Goal: Navigation & Orientation: Find specific page/section

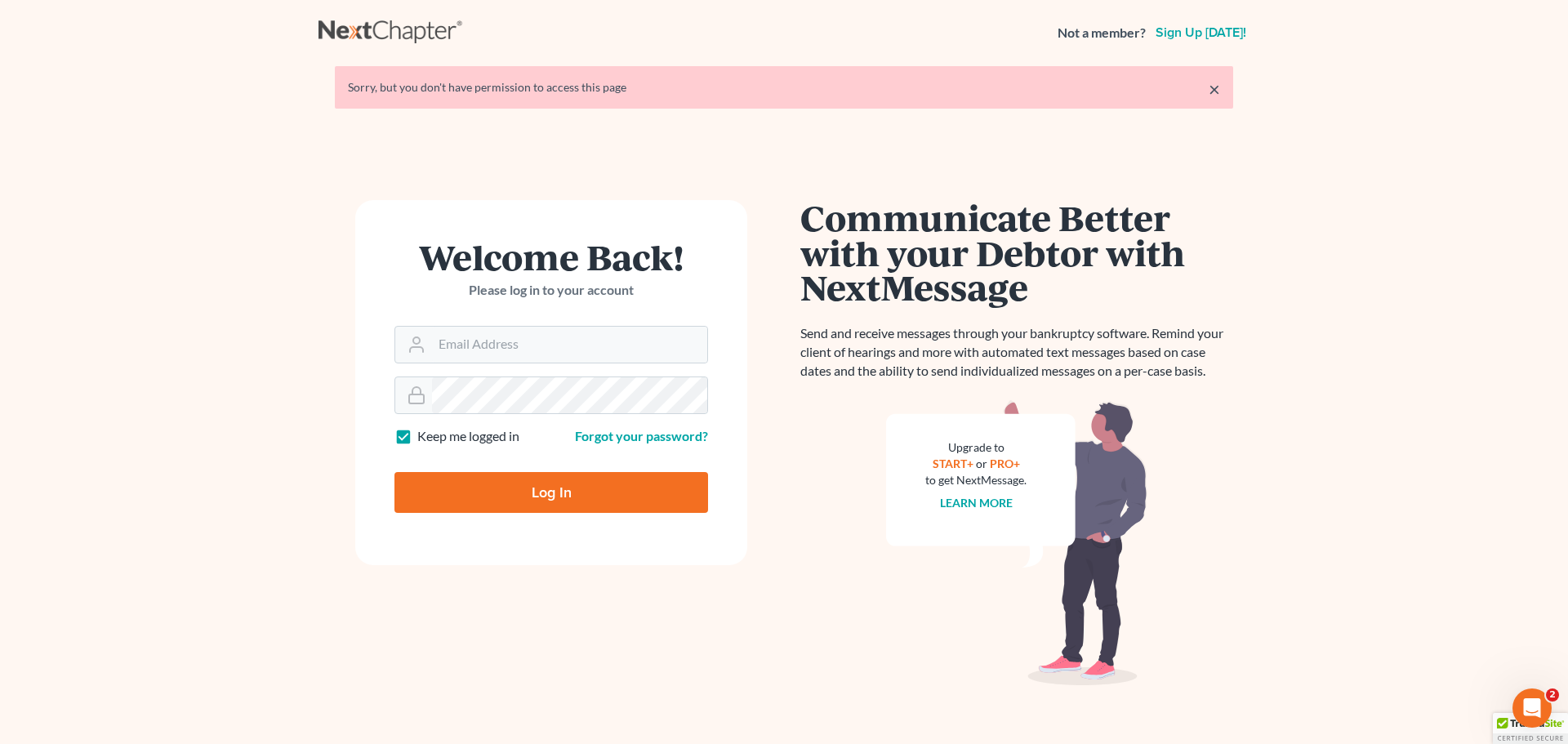
click at [735, 552] on form "Welcome Back! Please log in to your account Email Address Password Keep me logg…" at bounding box center [551, 382] width 392 height 365
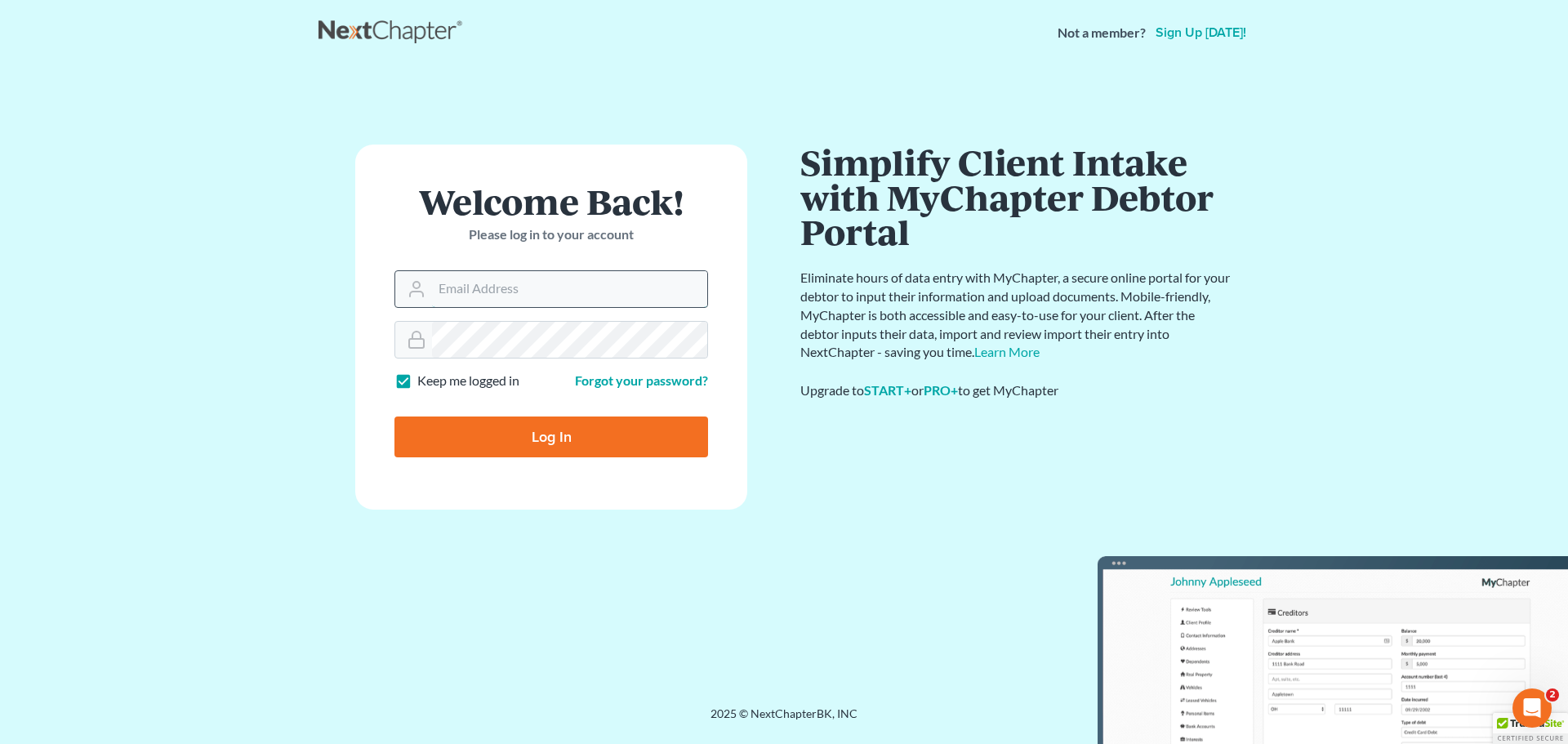
drag, startPoint x: 545, startPoint y: 292, endPoint x: 549, endPoint y: 301, distance: 9.8
click at [545, 292] on input "Email Address" at bounding box center [570, 288] width 275 height 36
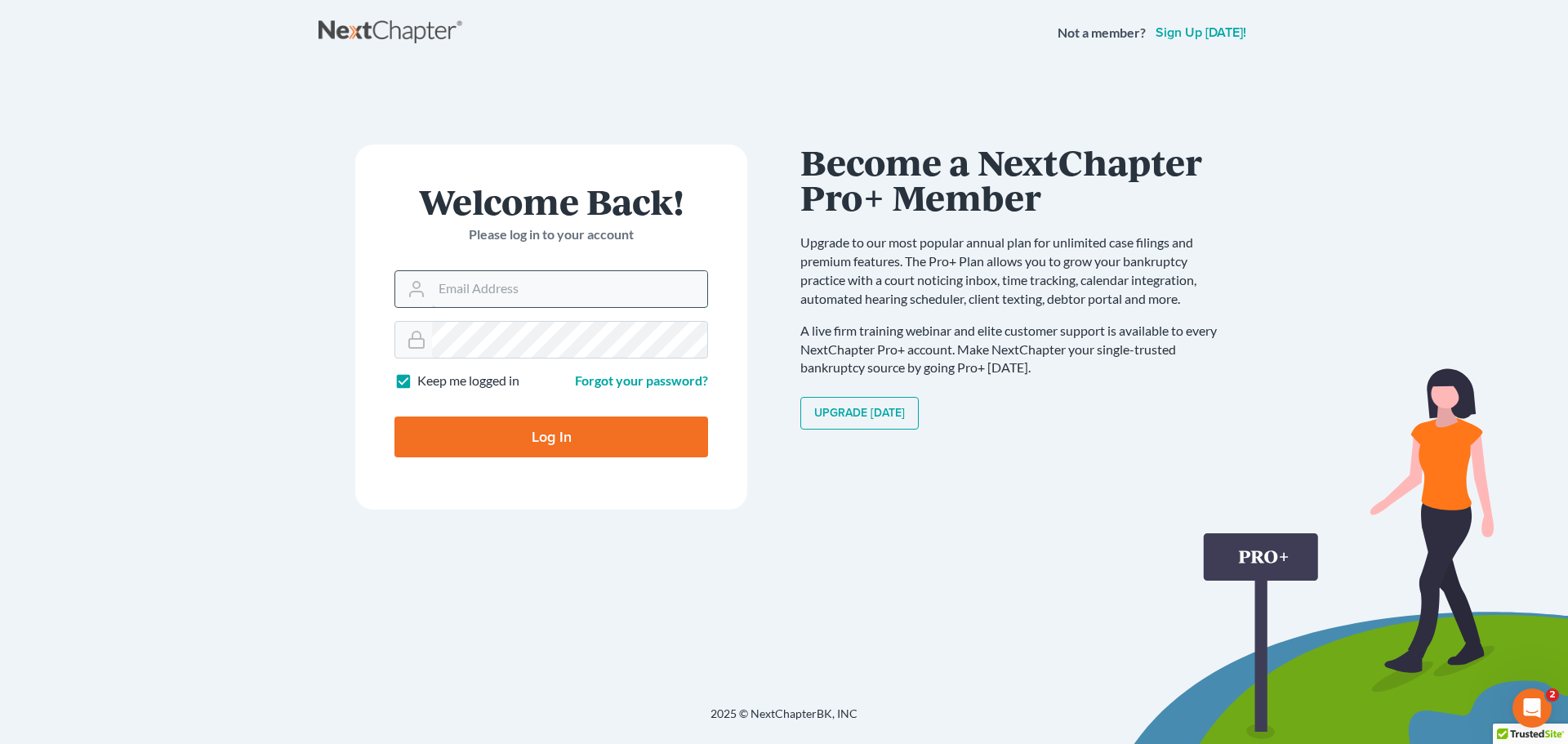
type input "[PERSON_NAME][EMAIL_ADDRESS][DOMAIN_NAME]"
click at [544, 431] on input "Log In" at bounding box center [551, 437] width 314 height 41
type input "Thinking..."
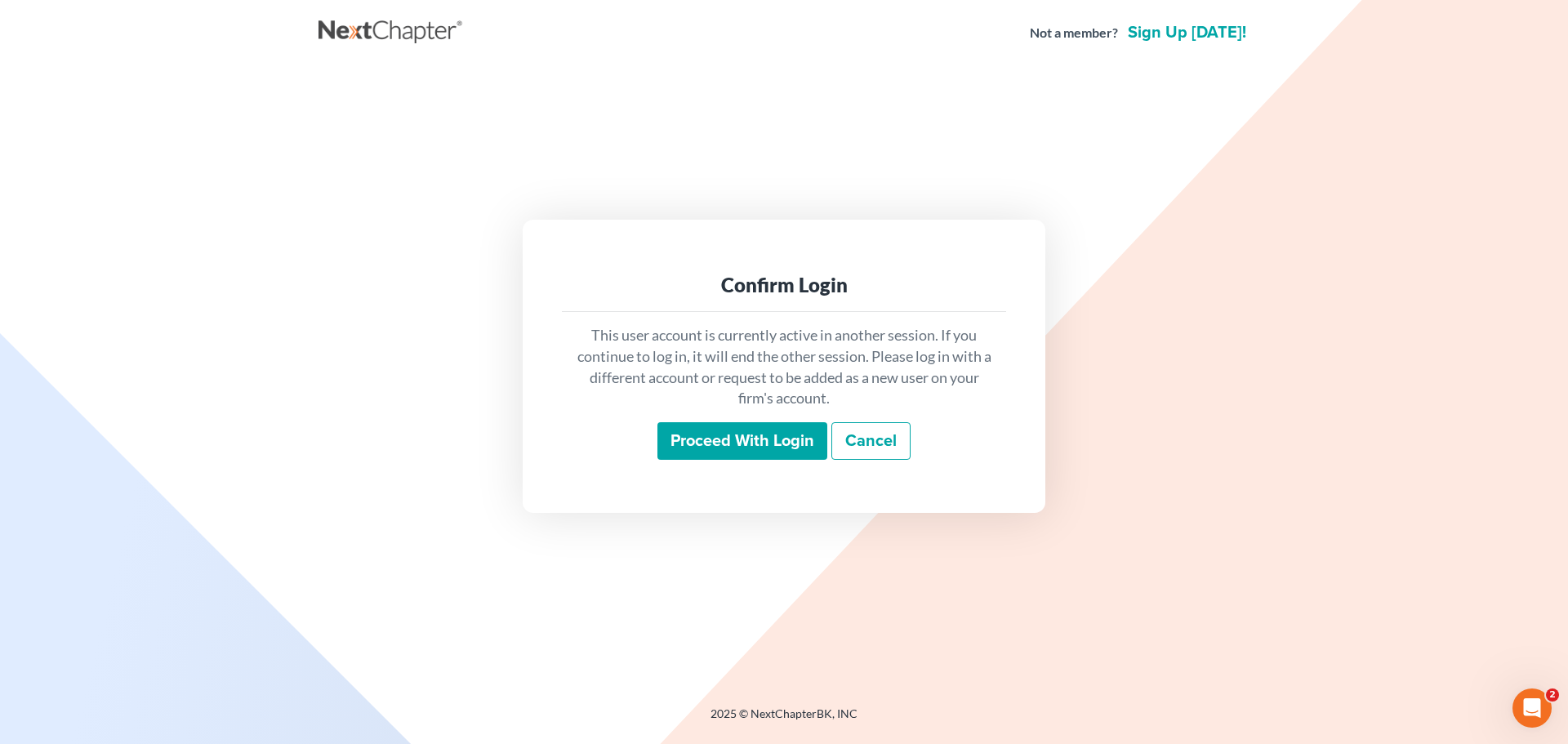
click at [670, 436] on input "Proceed with login" at bounding box center [742, 440] width 170 height 37
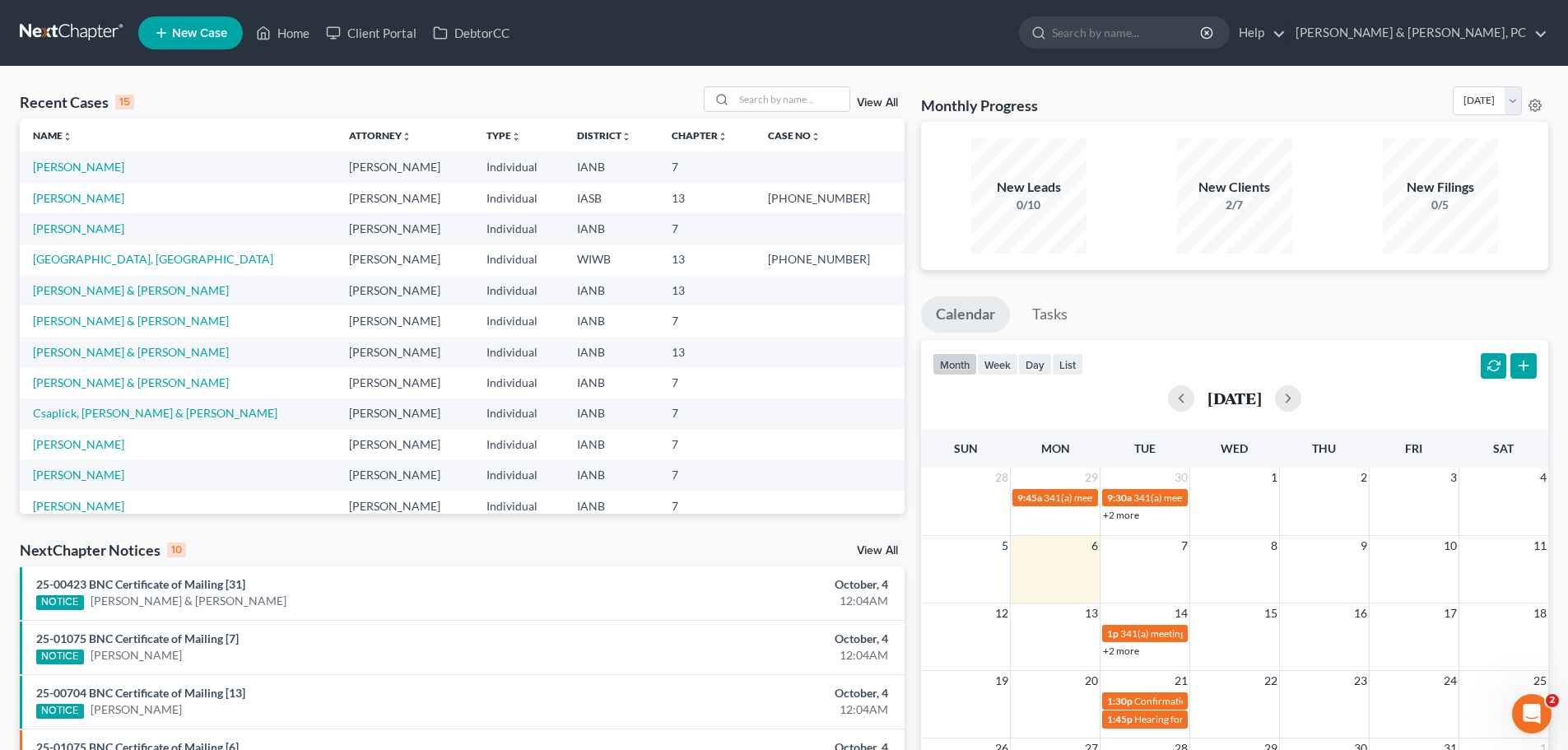
click at [202, 76] on div "Recent Cases 15 View All Name unfold_more expand_more expand_less Attorney unfo…" at bounding box center [784, 610] width 1568 height 1087
click at [366, 29] on link "Client Portal" at bounding box center [372, 33] width 107 height 29
